Goal: Find contact information: Find contact information

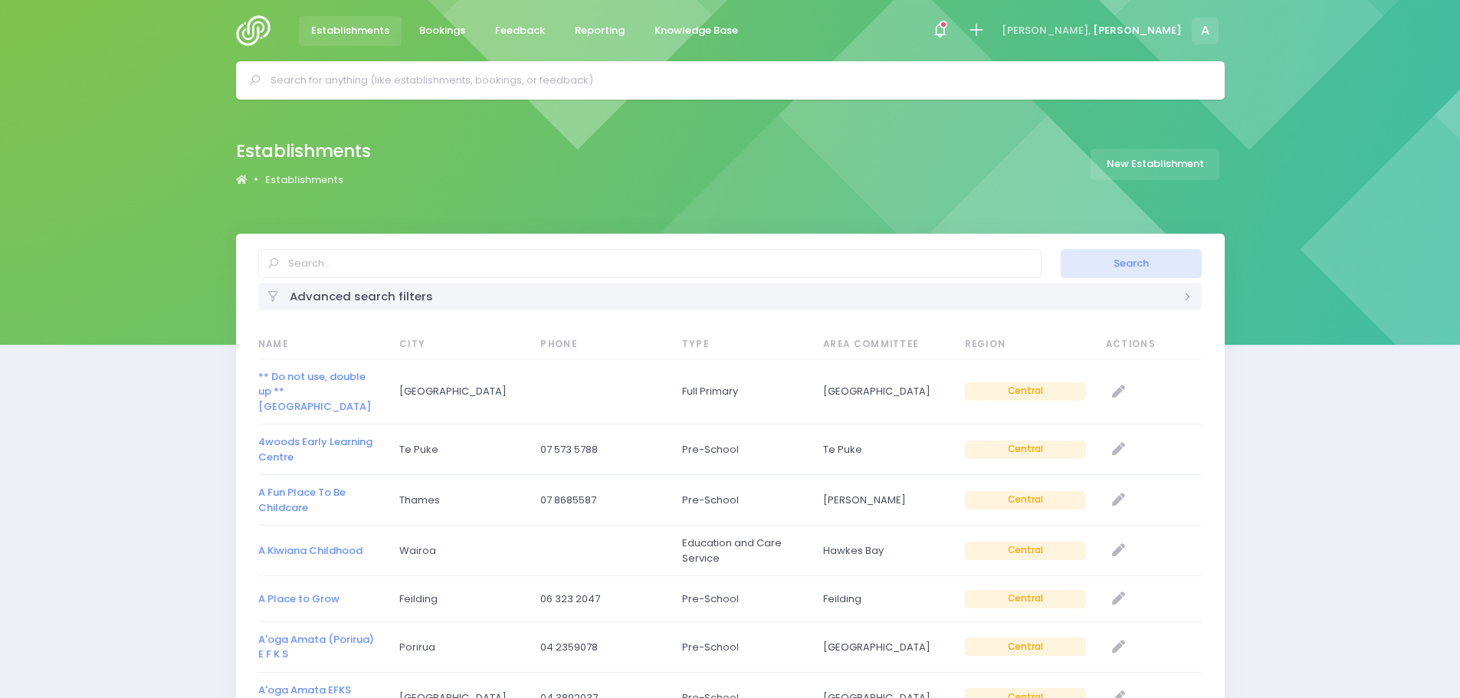
select select "20"
click at [331, 270] on input "text" at bounding box center [649, 263] width 783 height 29
select select "20"
click at [325, 269] on input "text" at bounding box center [649, 263] width 783 height 29
paste input "[PERSON_NAME]"
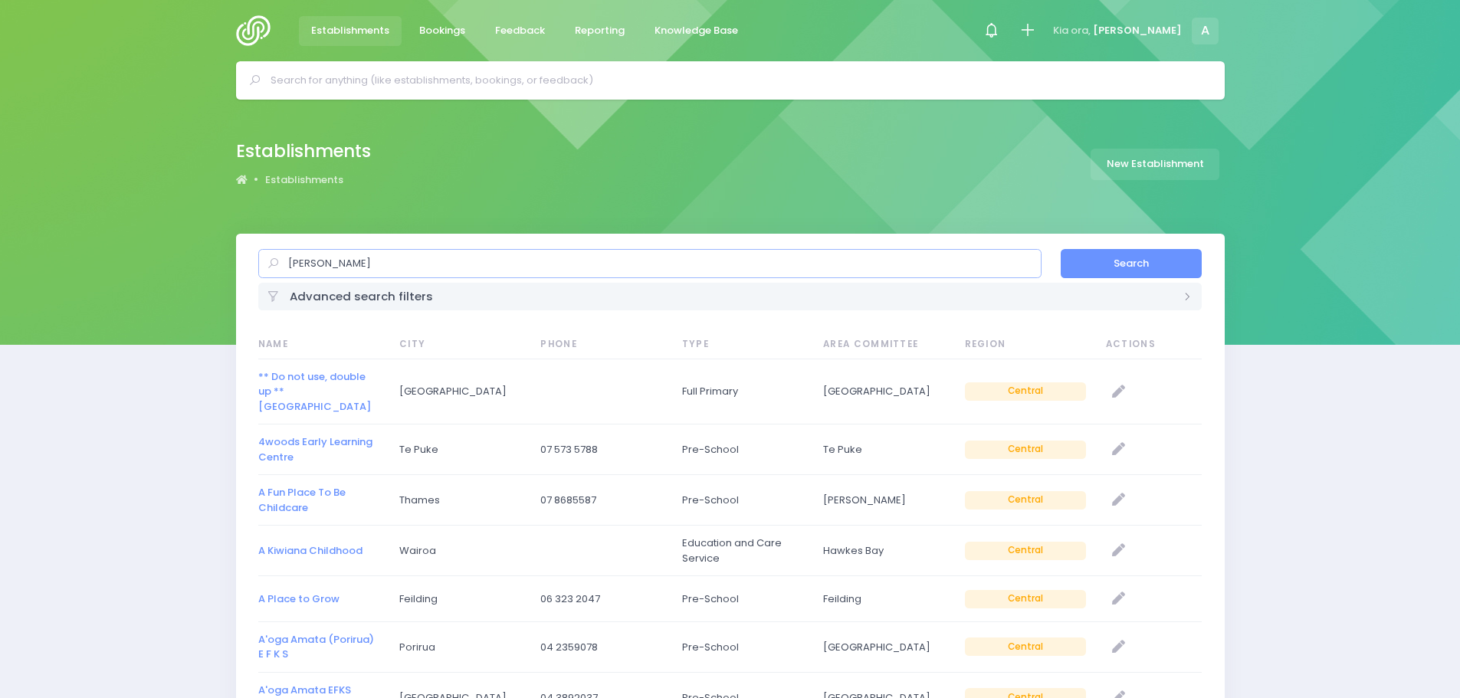
type input "[PERSON_NAME]"
click at [1145, 264] on button "Search" at bounding box center [1131, 263] width 141 height 29
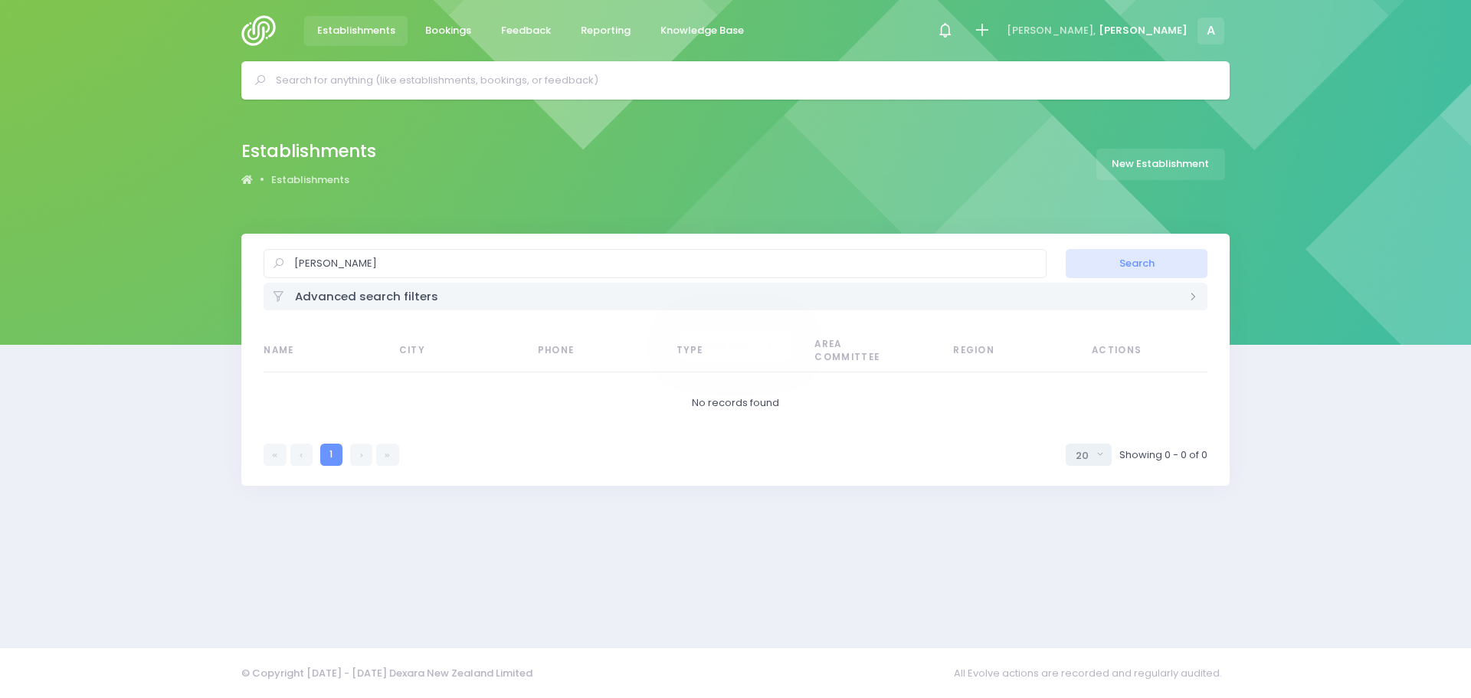
select select "20"
drag, startPoint x: 375, startPoint y: 264, endPoint x: 238, endPoint y: 255, distance: 138.2
click at [238, 255] on div "Natasha Greatorex Search Advanced search filters Establishment Type Casual-Educ…" at bounding box center [735, 431] width 1027 height 395
type input "[GEOGRAPHIC_DATA]"
click at [1113, 268] on button "Search" at bounding box center [1136, 263] width 141 height 29
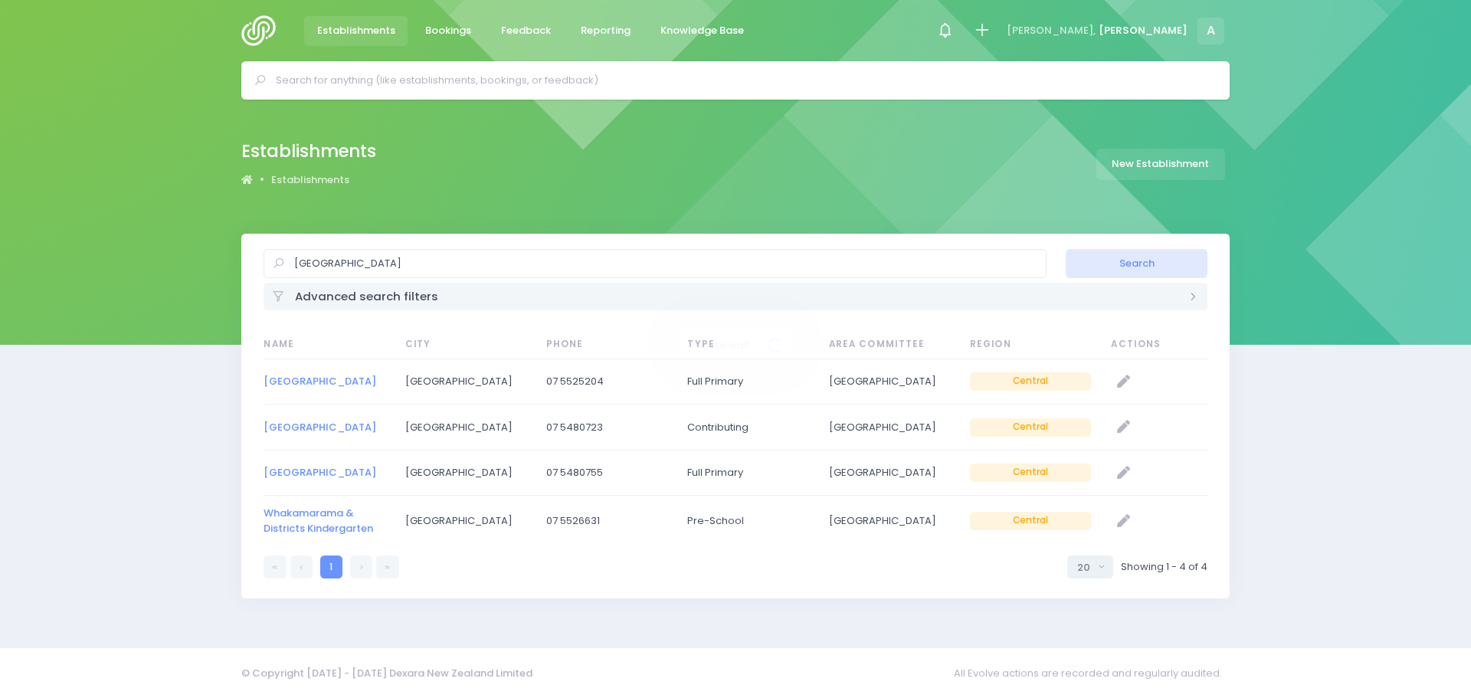
select select "20"
click at [366, 382] on link "[GEOGRAPHIC_DATA]" at bounding box center [320, 381] width 113 height 15
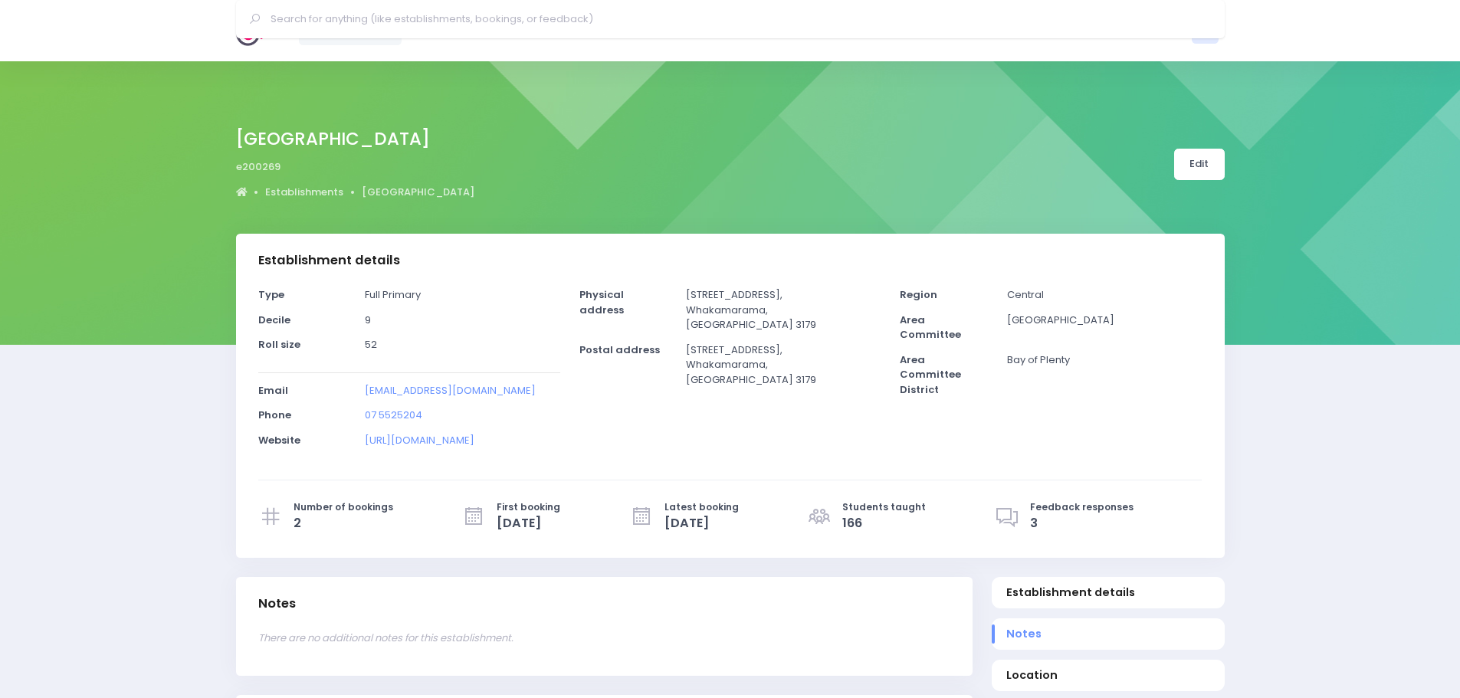
select select "5"
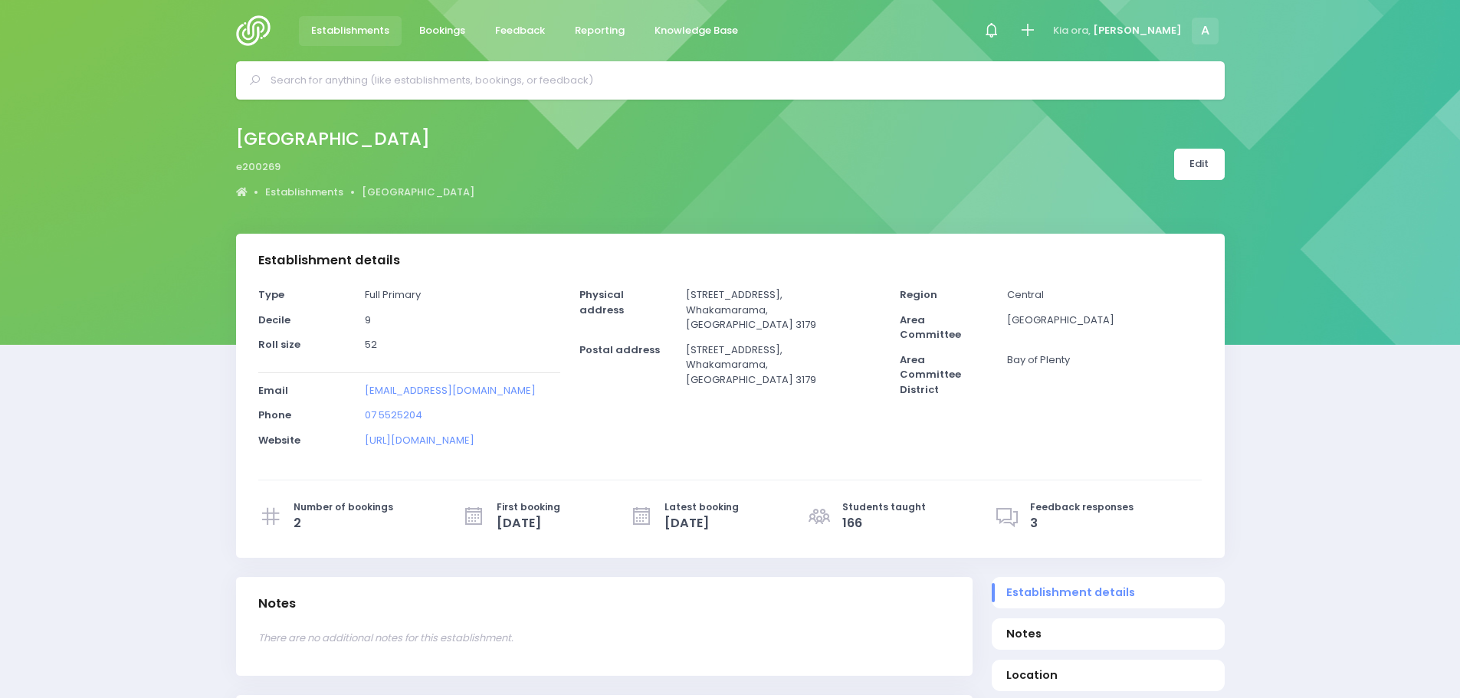
drag, startPoint x: 736, startPoint y: 326, endPoint x: 683, endPoint y: 296, distance: 61.1
click at [683, 296] on div "[STREET_ADDRESS]" at bounding box center [784, 314] width 214 height 55
copy p "[STREET_ADDRESS]"
click at [439, 419] on p "07 5525204" at bounding box center [462, 415] width 195 height 15
drag, startPoint x: 439, startPoint y: 416, endPoint x: 366, endPoint y: 411, distance: 73.7
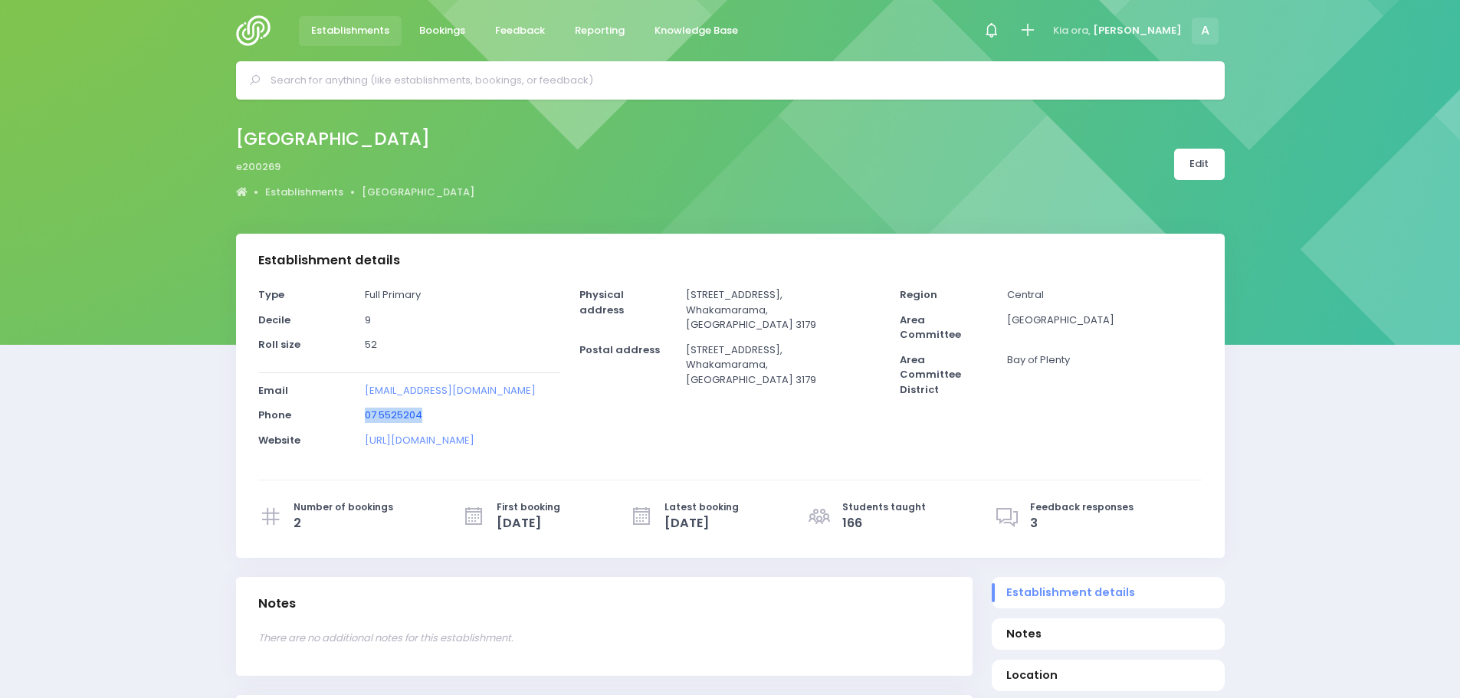
click at [366, 411] on p "07 5525204" at bounding box center [462, 415] width 195 height 15
copy link "07 5525204"
drag, startPoint x: 763, startPoint y: 311, endPoint x: 684, endPoint y: 295, distance: 80.5
click at [684, 295] on div "[STREET_ADDRESS]" at bounding box center [784, 314] width 214 height 55
copy p "[STREET_ADDRESS]"
